Goal: Information Seeking & Learning: Learn about a topic

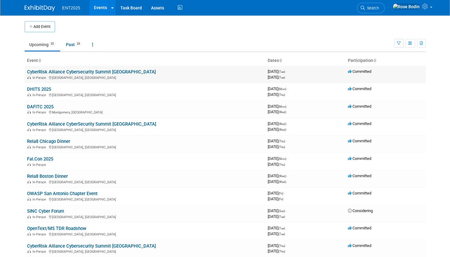
click at [109, 70] on link "CyberRisk Alliance Cybersecurity Summit [GEOGRAPHIC_DATA]" at bounding box center [91, 71] width 129 height 5
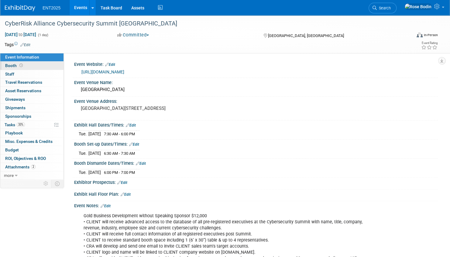
click at [42, 65] on link "Booth" at bounding box center [31, 66] width 63 height 8
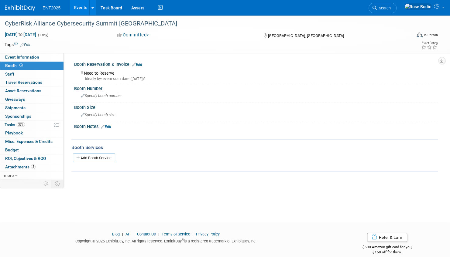
click at [42, 65] on link "Booth" at bounding box center [31, 66] width 63 height 8
click at [214, 93] on div "Specify booth number" at bounding box center [256, 95] width 354 height 9
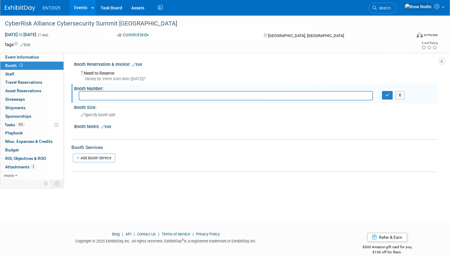
click at [421, 129] on div "X" at bounding box center [255, 130] width 356 height 3
click at [401, 93] on button "X" at bounding box center [399, 95] width 9 height 9
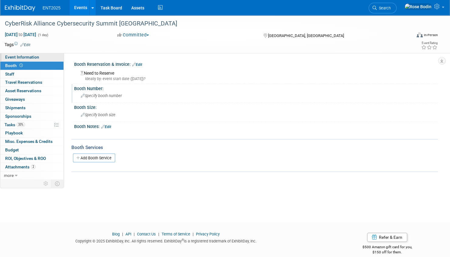
click at [46, 59] on link "Event Information" at bounding box center [31, 57] width 63 height 8
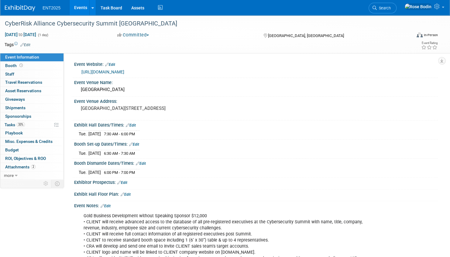
click at [84, 5] on link "Events" at bounding box center [81, 7] width 22 height 15
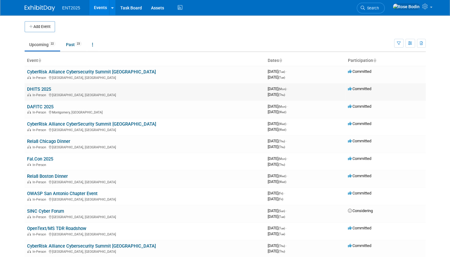
click at [38, 89] on link "DHITS 2025" at bounding box center [39, 89] width 24 height 5
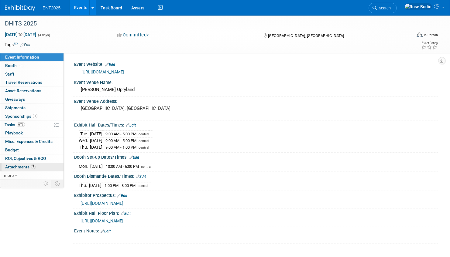
click at [39, 165] on link "7 Attachments 7" at bounding box center [31, 167] width 63 height 8
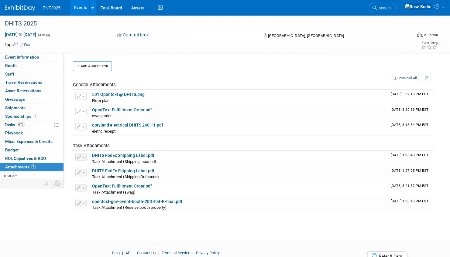
click at [80, 9] on link "Events" at bounding box center [81, 7] width 22 height 15
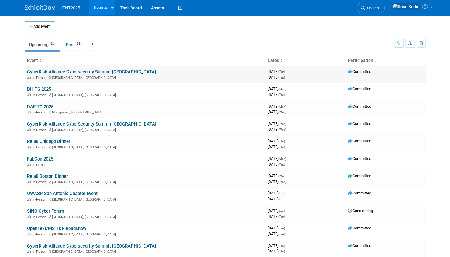
click at [73, 71] on link "CyberRisk Alliance Cybersecurity Summit [GEOGRAPHIC_DATA]" at bounding box center [91, 71] width 129 height 5
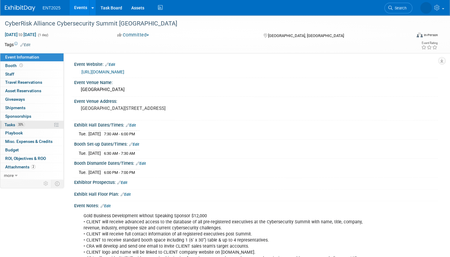
click at [40, 124] on link "33% Tasks 33%" at bounding box center [31, 125] width 63 height 8
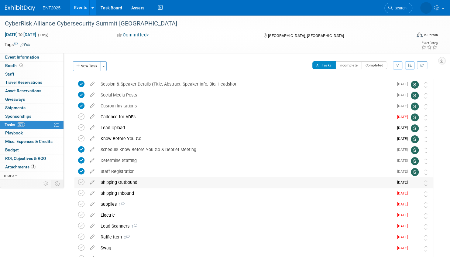
scroll to position [30, 0]
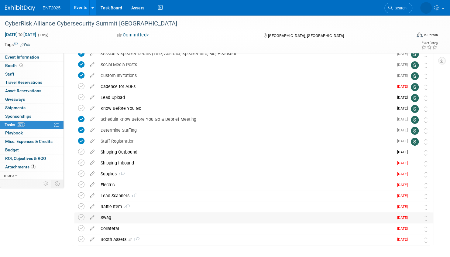
click at [163, 219] on div "Swag" at bounding box center [245, 218] width 296 height 10
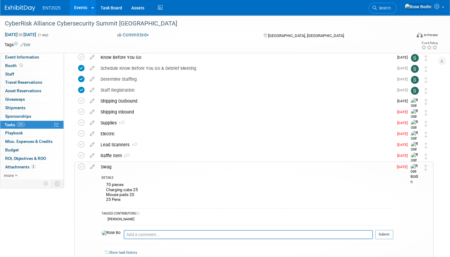
scroll to position [91, 0]
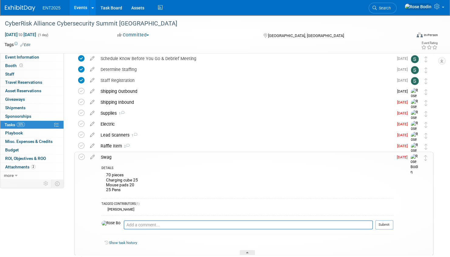
click at [189, 175] on div "70 pieces Charging cube 25 Mouse pads 20 25 Pens" at bounding box center [246, 183] width 291 height 24
click at [168, 188] on div "70 pieces Charging cube 25 Mouse pads 20 25 Pens" at bounding box center [246, 183] width 291 height 24
click at [247, 251] on div at bounding box center [247, 252] width 15 height 5
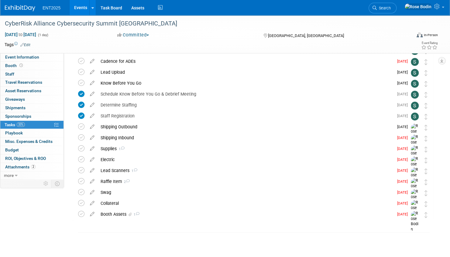
scroll to position [55, 0]
click at [217, 35] on div "Committed Committed Considering Not Going" at bounding box center [184, 35] width 138 height 7
click at [83, 7] on link "Events" at bounding box center [81, 7] width 22 height 15
